Goal: Check status: Check status

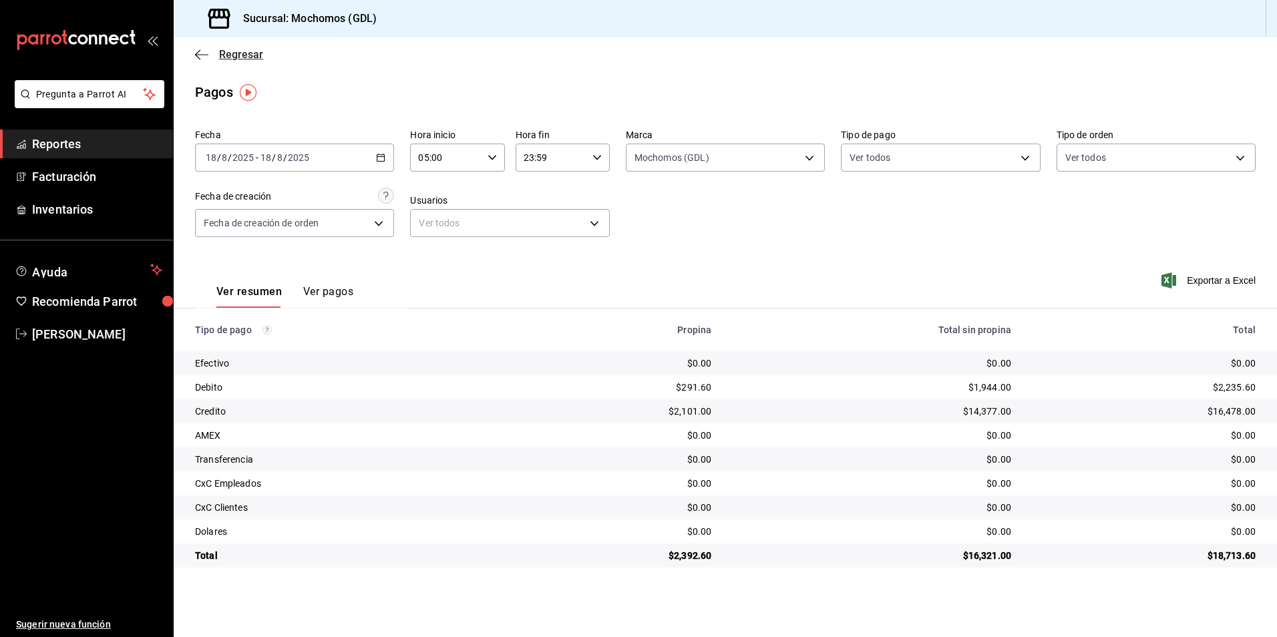
click at [228, 53] on span "Regresar" at bounding box center [241, 54] width 44 height 13
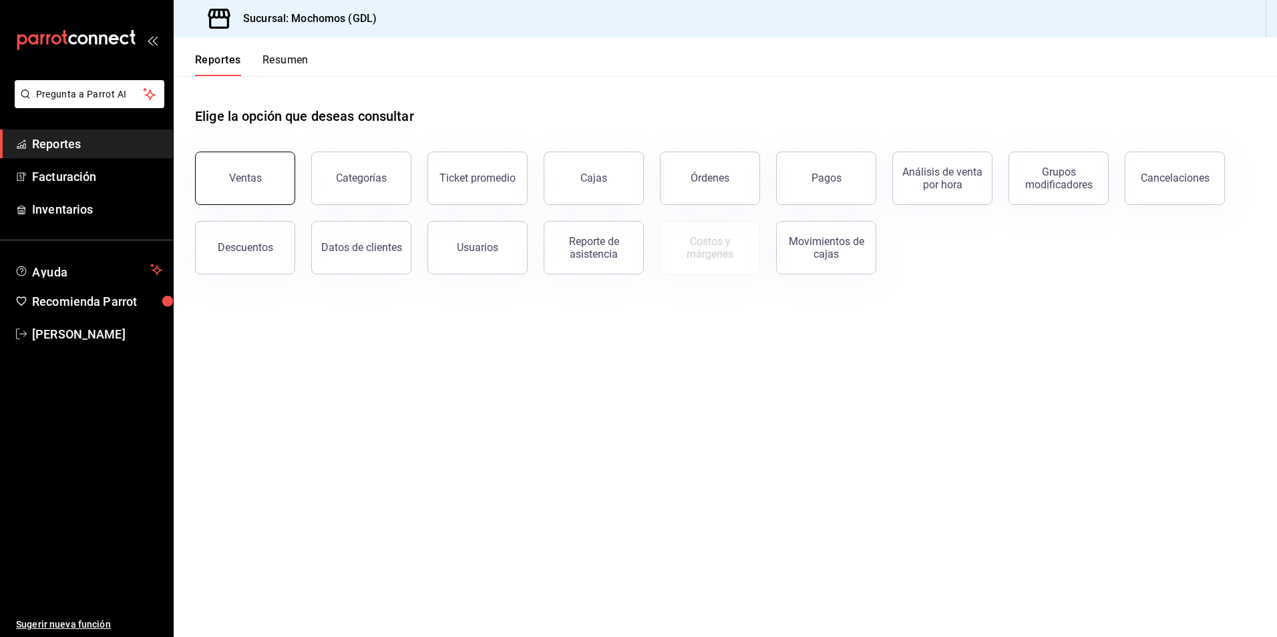
click at [258, 170] on button "Ventas" at bounding box center [245, 178] width 100 height 53
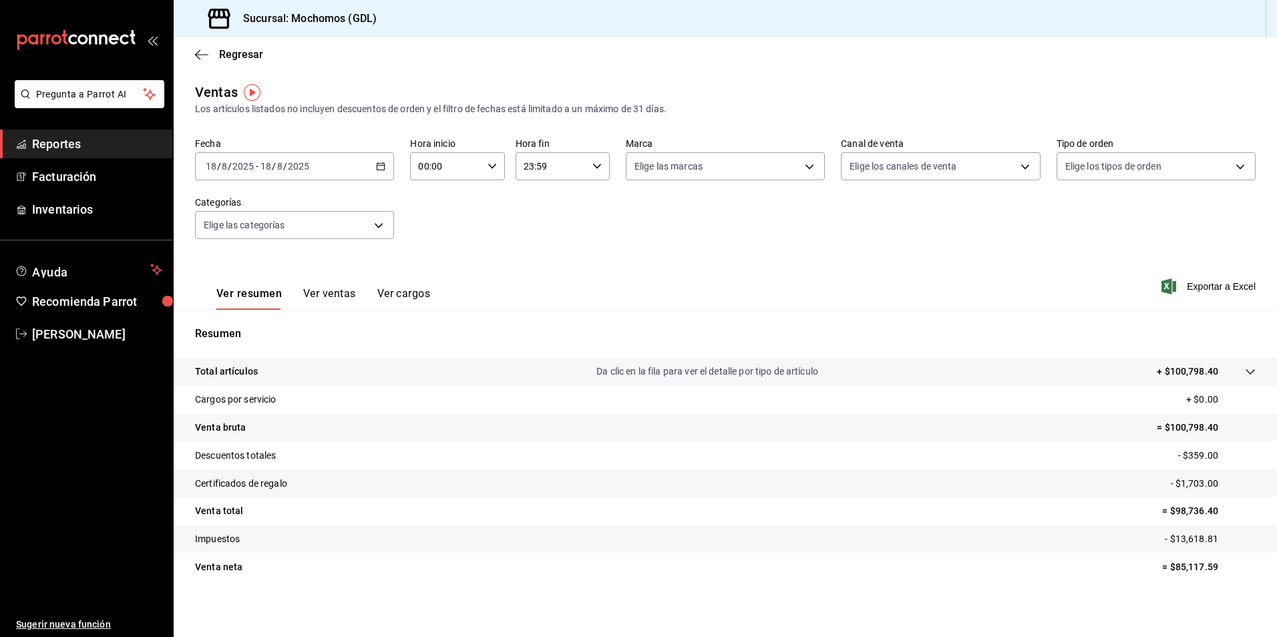
drag, startPoint x: 345, startPoint y: 169, endPoint x: 280, endPoint y: 171, distance: 64.8
click at [279, 171] on input "8" at bounding box center [279, 166] width 7 height 11
click at [247, 327] on span "Rango de fechas" at bounding box center [258, 327] width 104 height 14
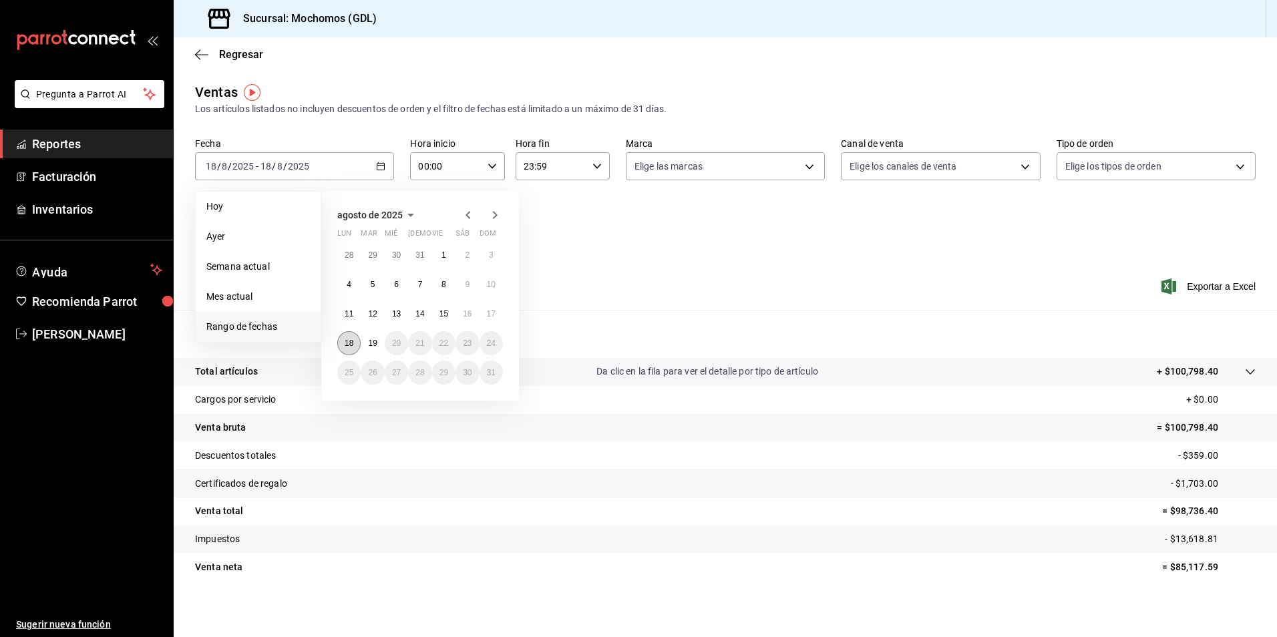
click at [353, 343] on abbr "18" at bounding box center [349, 343] width 9 height 9
click at [369, 345] on abbr "19" at bounding box center [372, 343] width 9 height 9
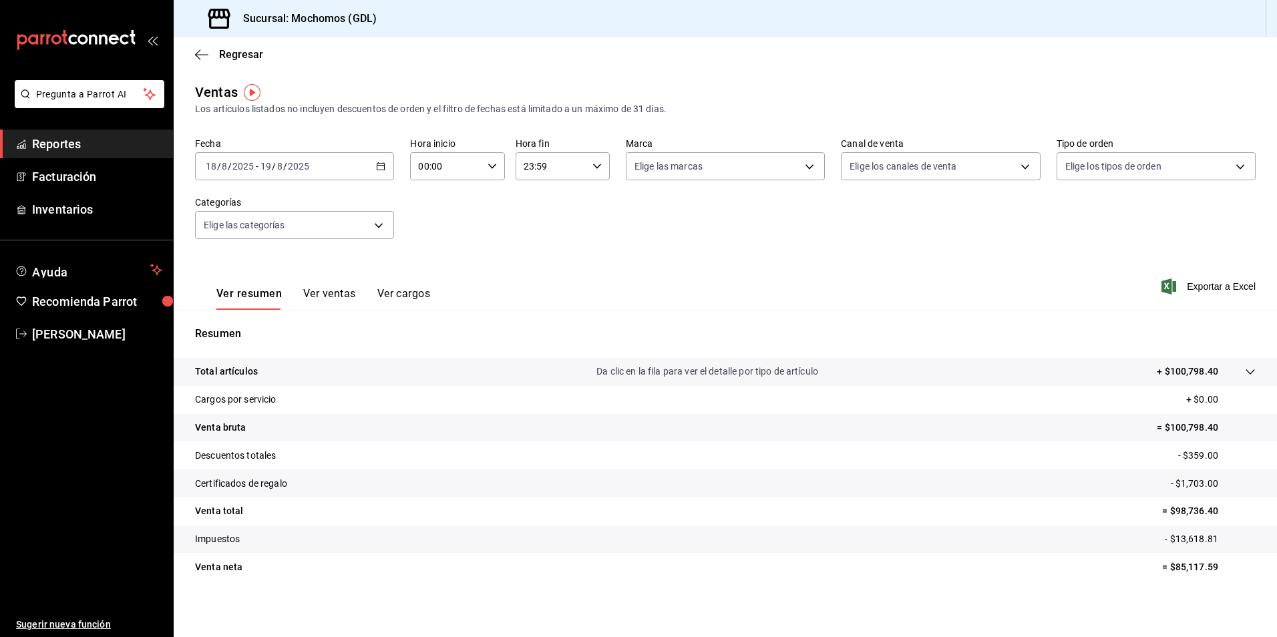
click at [457, 176] on input "00:00" at bounding box center [445, 166] width 71 height 27
click at [433, 234] on button "05" at bounding box center [431, 227] width 41 height 27
type input "05:00"
click at [701, 170] on div at bounding box center [638, 318] width 1277 height 637
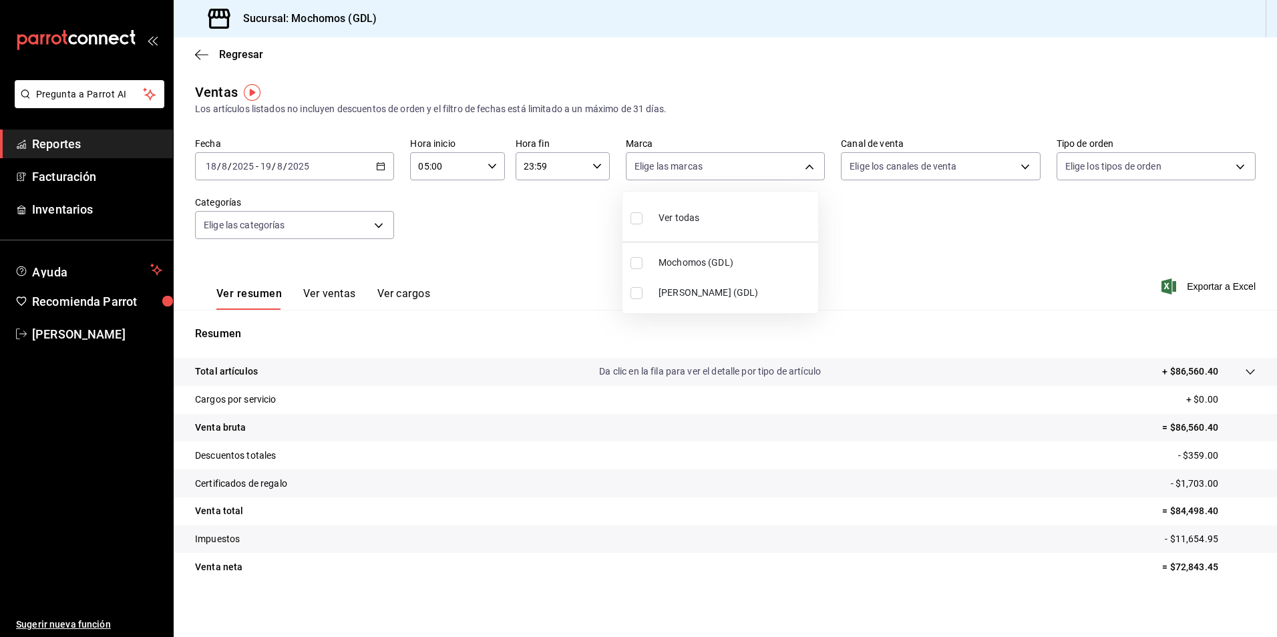
click at [691, 171] on body "Pregunta a Parrot AI Reportes Facturación Inventarios Ayuda Recomienda Parrot […" at bounding box center [638, 318] width 1277 height 637
click at [685, 253] on li "Mochomos (GDL)" at bounding box center [720, 263] width 196 height 30
type input "36c25d4a-7cb0-456c-a434-e981d54830bc"
checkbox input "true"
click at [852, 172] on div at bounding box center [638, 318] width 1277 height 637
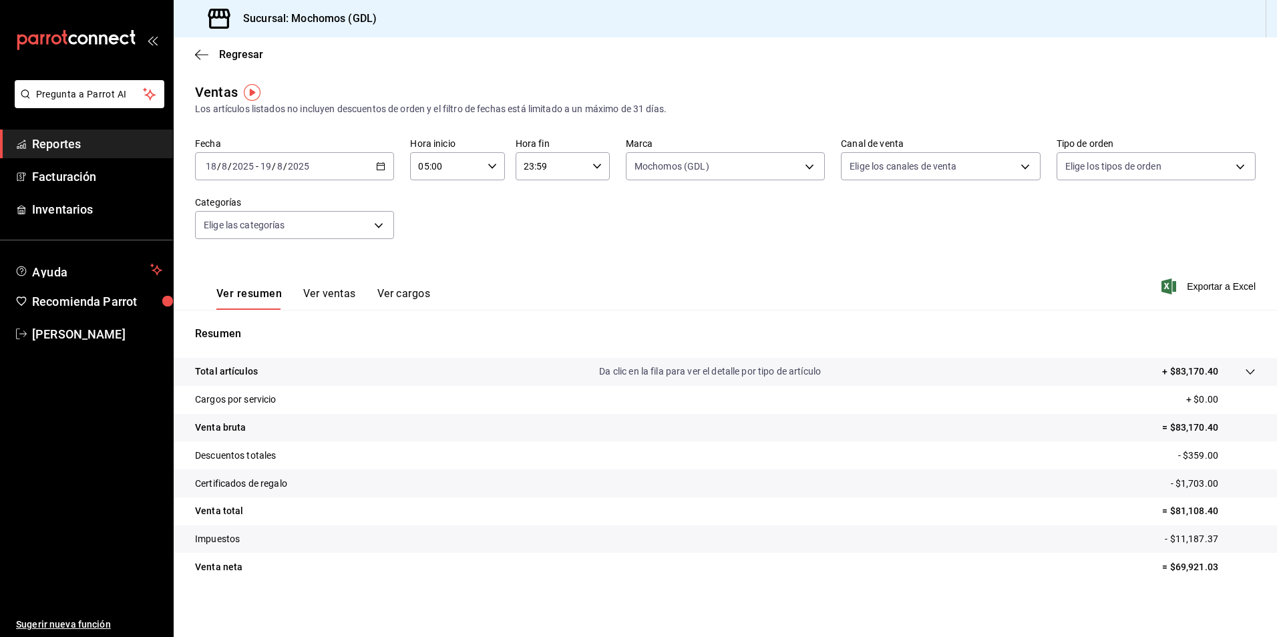
click at [845, 172] on body "Pregunta a Parrot AI Reportes Facturación Inventarios Ayuda Recomienda Parrot […" at bounding box center [638, 318] width 1277 height 637
click at [849, 219] on input "checkbox" at bounding box center [849, 218] width 12 height 12
checkbox input "true"
type input "PARROT,UBER_EATS,RAPPI,DIDI_FOOD,ONLINE"
checkbox input "true"
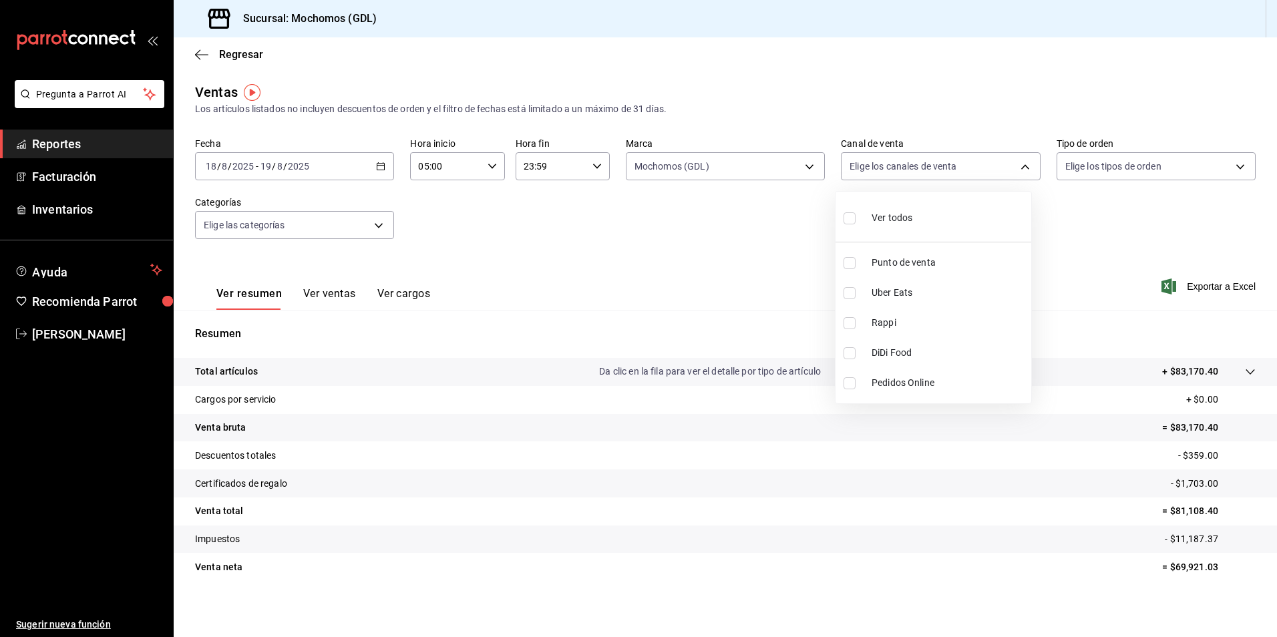
checkbox input "true"
click at [1092, 166] on div at bounding box center [638, 318] width 1277 height 637
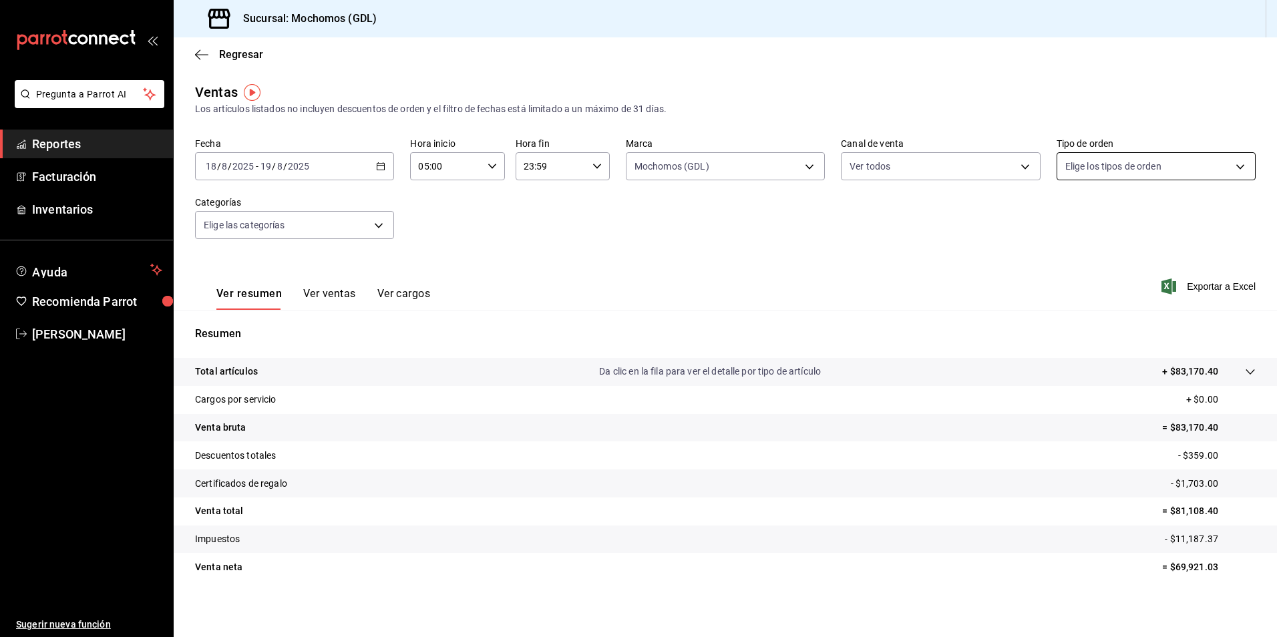
click at [1072, 172] on body "Pregunta a Parrot AI Reportes Facturación Inventarios Ayuda Recomienda Parrot […" at bounding box center [638, 318] width 1277 height 637
click at [1060, 220] on input "checkbox" at bounding box center [1063, 218] width 12 height 12
checkbox input "true"
type input "c3d0baef-30c0-4718-9d76-caab43e27316,13c4cc4a-99d2-42c0-ba96-c3de8c08c13d,7b791…"
checkbox input "true"
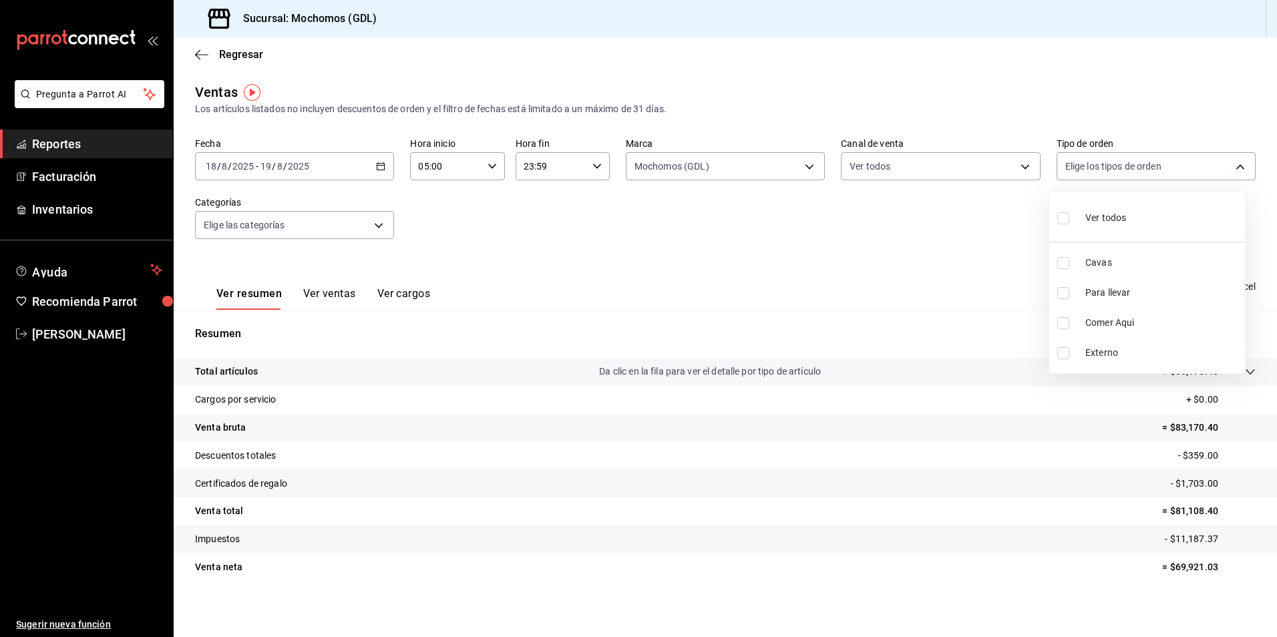
checkbox input "true"
drag, startPoint x: 503, startPoint y: 236, endPoint x: 490, endPoint y: 221, distance: 19.4
click at [504, 236] on div at bounding box center [638, 318] width 1277 height 637
